Goal: Navigation & Orientation: Find specific page/section

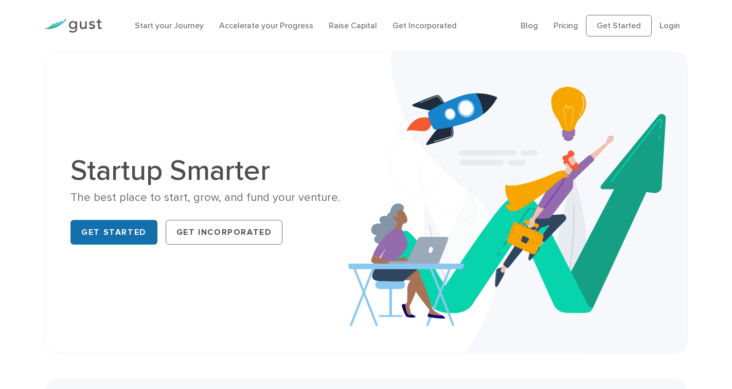
click at [135, 245] on link "Get Started" at bounding box center [113, 232] width 87 height 25
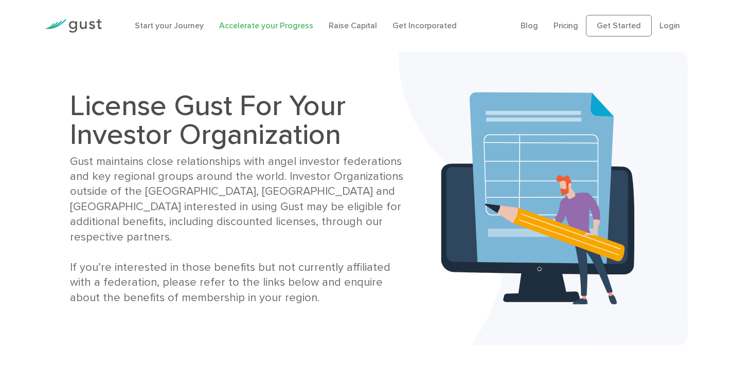
click at [296, 28] on link "Accelerate your Progress" at bounding box center [266, 26] width 94 height 10
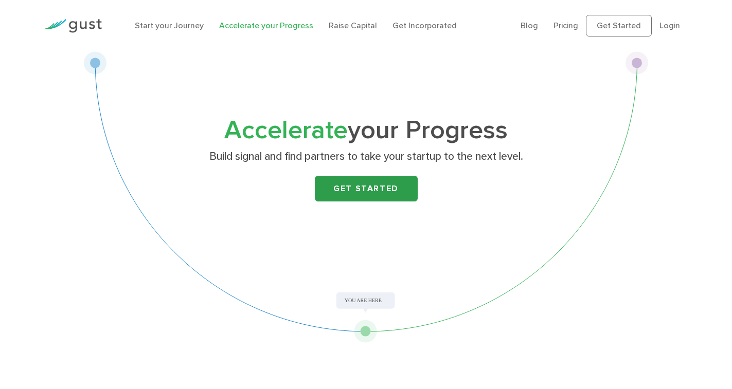
click at [411, 202] on link "Get Started" at bounding box center [366, 189] width 103 height 26
click at [377, 30] on link "Raise Capital" at bounding box center [353, 26] width 48 height 10
